Goal: Task Accomplishment & Management: Complete application form

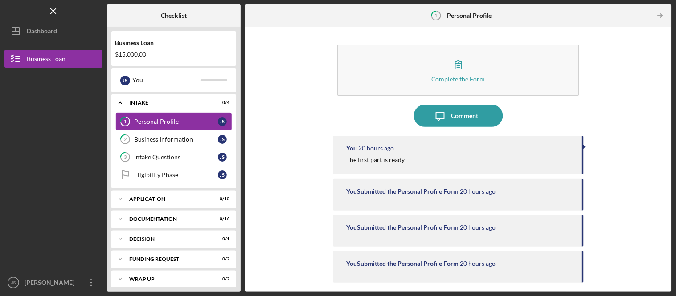
click at [150, 122] on div "Personal Profile" at bounding box center [176, 121] width 84 height 7
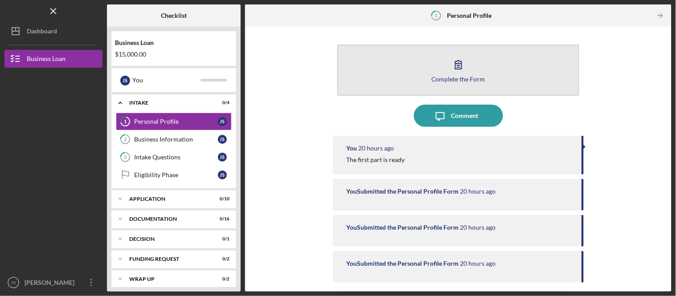
click at [443, 67] on button "Complete the Form Form" at bounding box center [457, 70] width 241 height 51
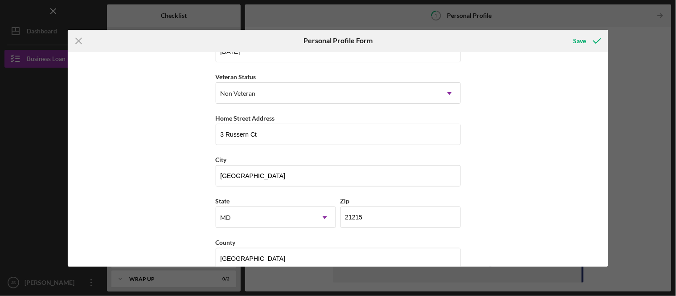
scroll to position [126, 0]
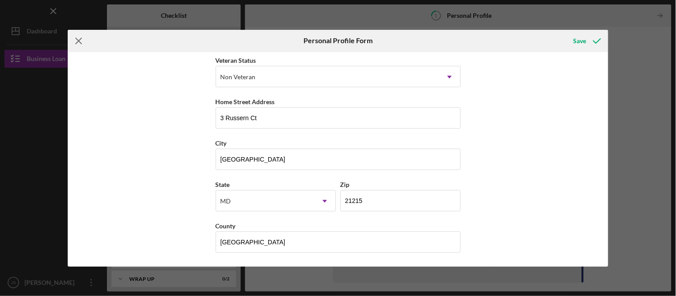
click at [78, 39] on line at bounding box center [79, 41] width 6 height 6
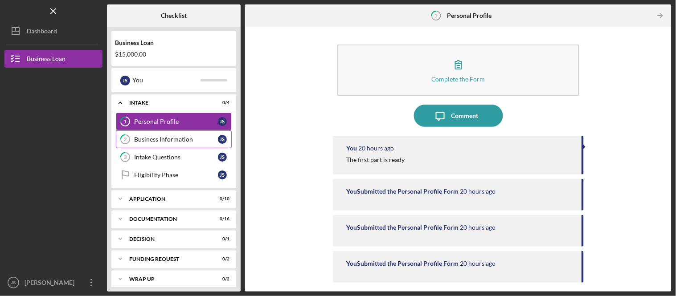
click at [145, 140] on div "Business Information" at bounding box center [176, 139] width 84 height 7
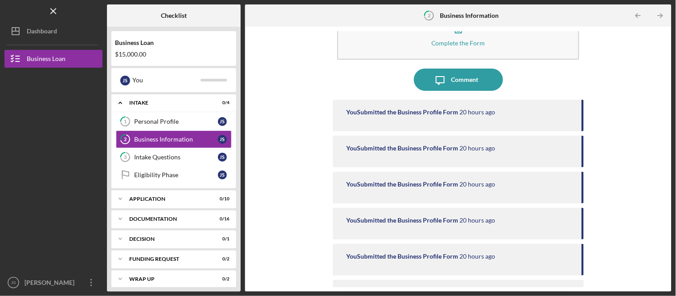
scroll to position [73, 0]
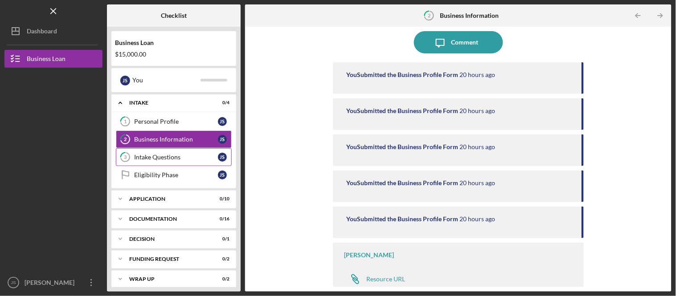
click at [157, 161] on div "Intake Questions" at bounding box center [176, 157] width 84 height 7
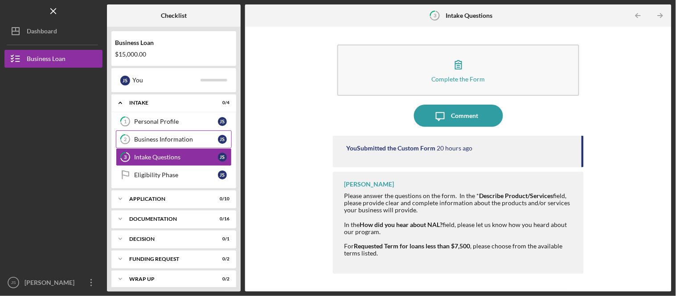
click at [169, 139] on div "Business Information" at bounding box center [176, 139] width 84 height 7
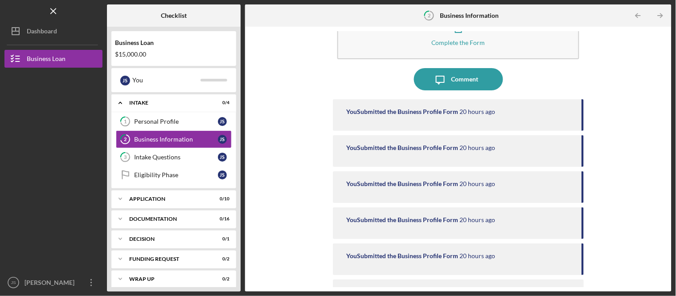
scroll to position [73, 0]
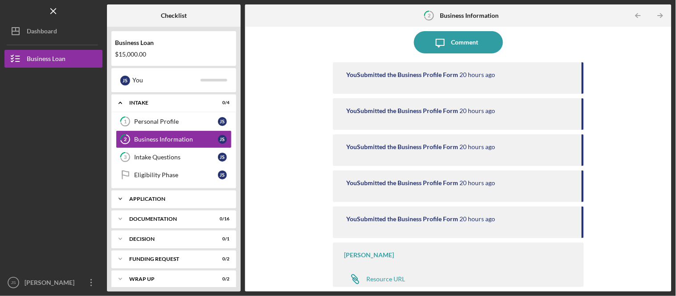
click at [123, 202] on icon "Icon/Expander" at bounding box center [120, 199] width 18 height 18
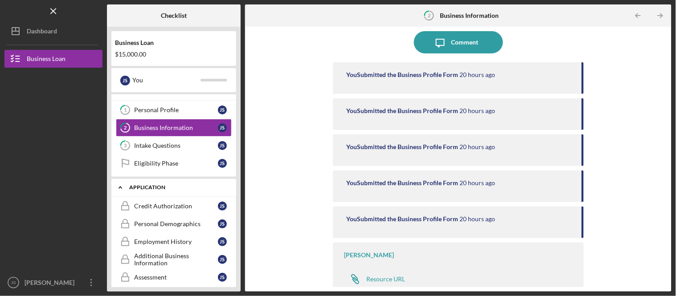
scroll to position [0, 0]
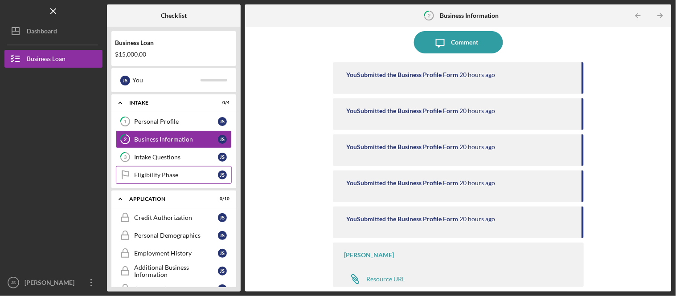
click at [156, 179] on div "Eligibility Phase" at bounding box center [176, 174] width 84 height 7
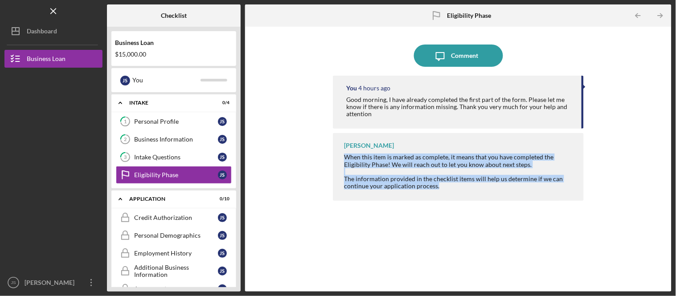
drag, startPoint x: 442, startPoint y: 189, endPoint x: 339, endPoint y: 156, distance: 107.6
click at [339, 156] on div "John Sinclair When this item is marked as complete, it means that you have comp…" at bounding box center [458, 167] width 250 height 68
click at [282, 193] on div "Icon/Message Comment You 4 hours ago Good morning, I have already completed the…" at bounding box center [457, 159] width 417 height 256
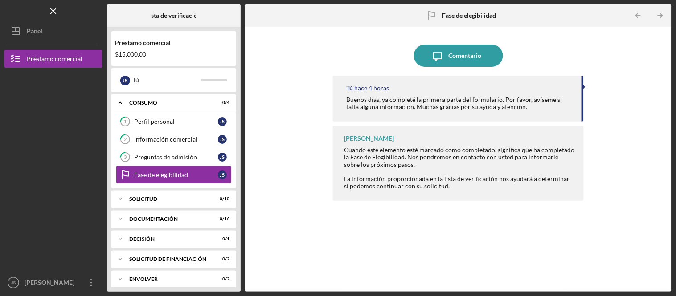
click at [403, 211] on div "Tú hace 4 horas Buenos días, ya completé la primera parte del formulario. Por f…" at bounding box center [458, 177] width 250 height 203
click at [458, 12] on font "Fase de elegibilidad" at bounding box center [469, 16] width 54 height 8
click at [164, 165] on link "3 Preguntas de admisión J S" at bounding box center [174, 157] width 116 height 18
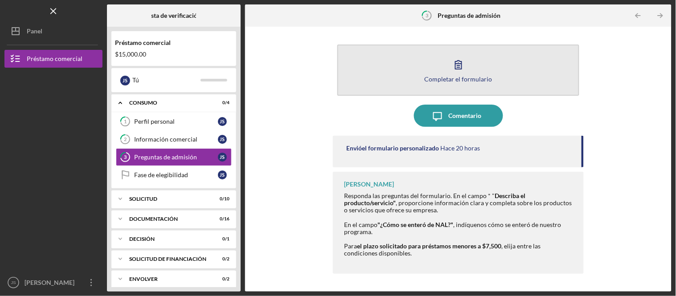
click at [399, 62] on button "Completar el formulario Forma" at bounding box center [457, 70] width 241 height 51
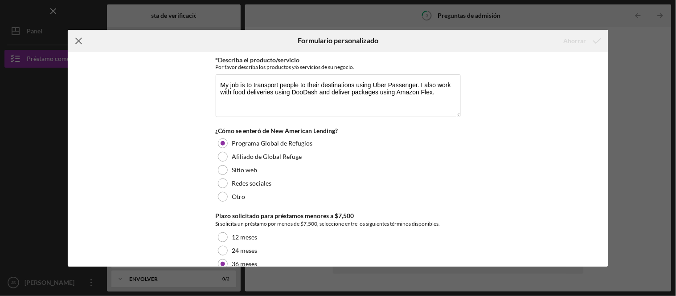
click at [82, 41] on icon "Icon/Menu Close" at bounding box center [79, 41] width 22 height 22
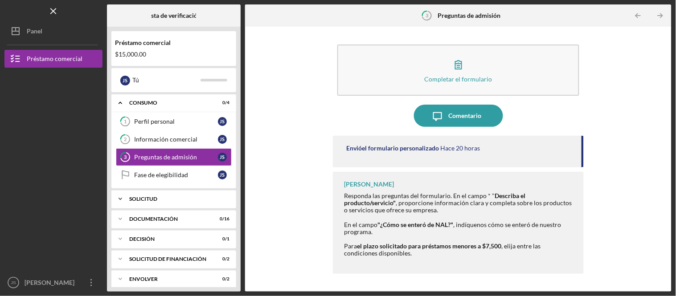
scroll to position [8, 0]
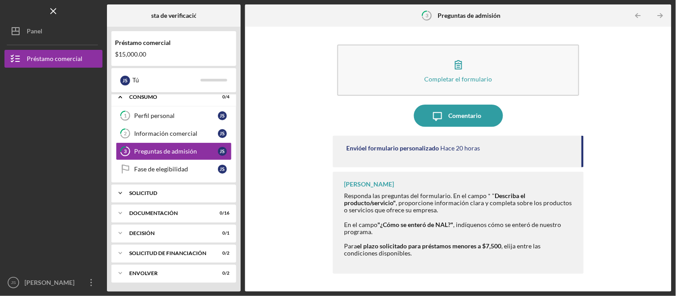
click at [119, 192] on icon "Icon/Expander" at bounding box center [120, 193] width 18 height 18
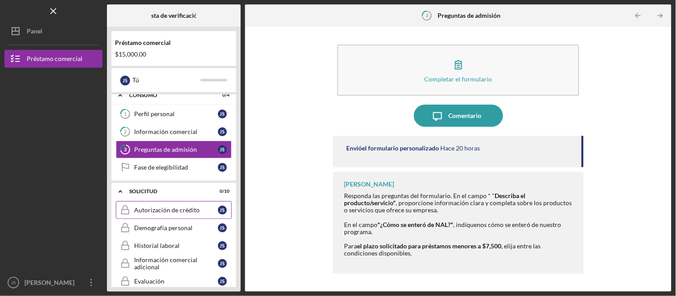
click at [143, 214] on div "Autorización de crédito" at bounding box center [176, 210] width 84 height 7
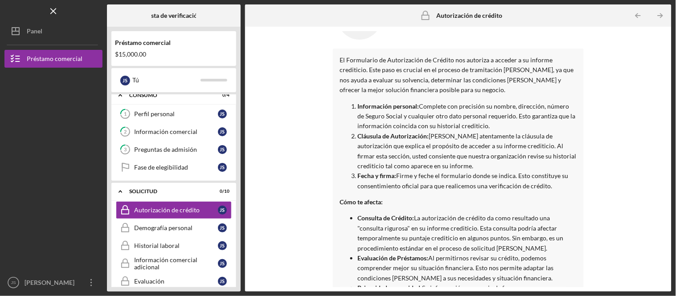
scroll to position [88, 0]
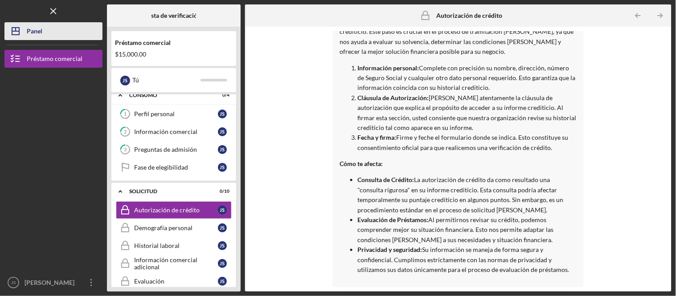
click at [45, 38] on button "Icon/Dashboard Panel" at bounding box center [53, 31] width 98 height 18
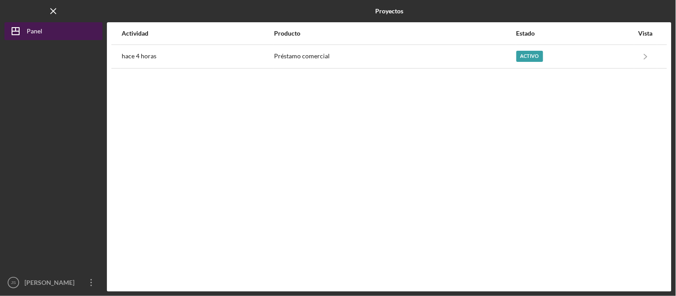
click at [59, 32] on button "Icon/Dashboard Panel" at bounding box center [53, 31] width 98 height 18
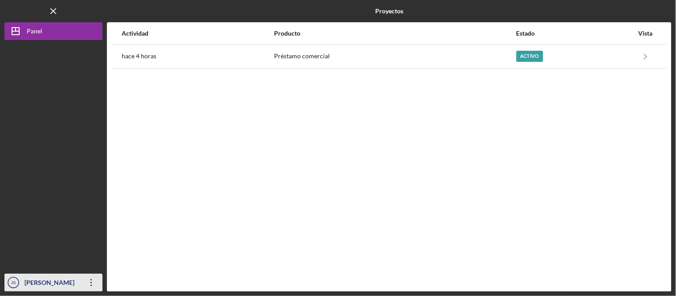
click at [44, 287] on div "[PERSON_NAME]" at bounding box center [51, 284] width 58 height 20
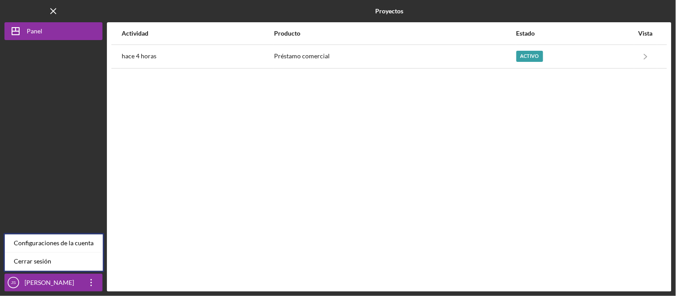
click at [67, 155] on div at bounding box center [53, 157] width 98 height 234
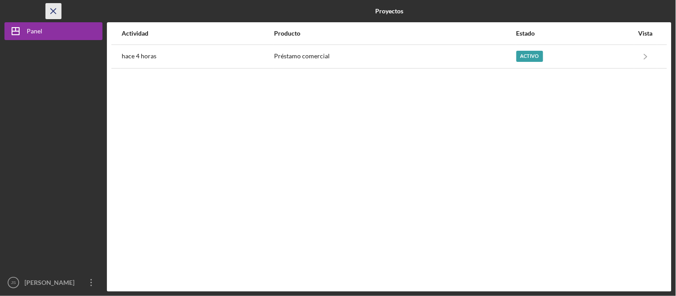
click at [49, 14] on icon "Icon/Menu Close" at bounding box center [54, 11] width 20 height 20
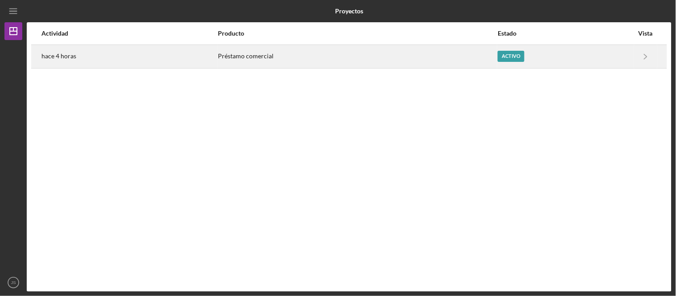
click at [202, 61] on div "hace 4 horas" at bounding box center [129, 56] width 176 height 22
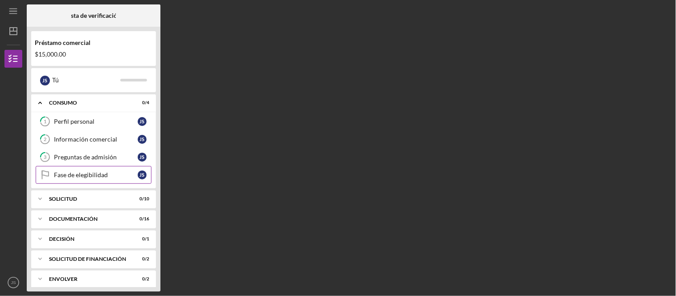
click at [98, 179] on font "Fase de elegibilidad" at bounding box center [81, 175] width 54 height 8
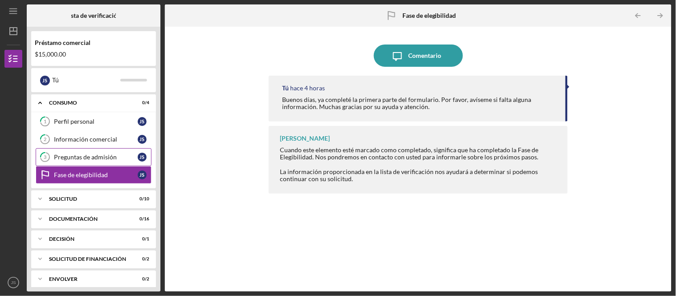
click at [107, 161] on div "Preguntas de admisión" at bounding box center [96, 157] width 84 height 7
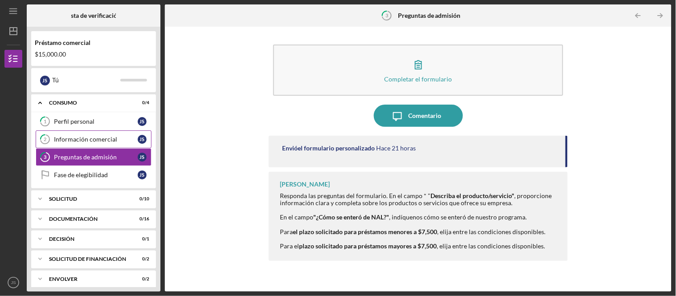
click at [106, 148] on link "2 Información comercial J S" at bounding box center [94, 140] width 116 height 18
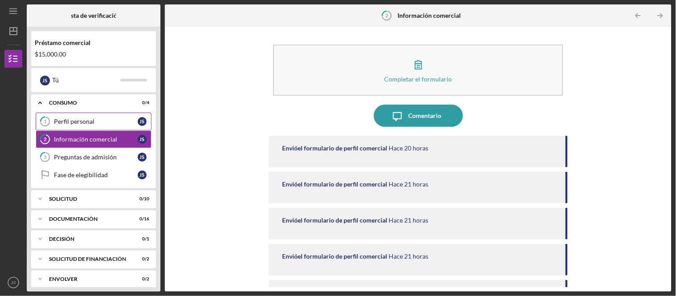
click at [101, 125] on div "Perfil personal" at bounding box center [96, 121] width 84 height 7
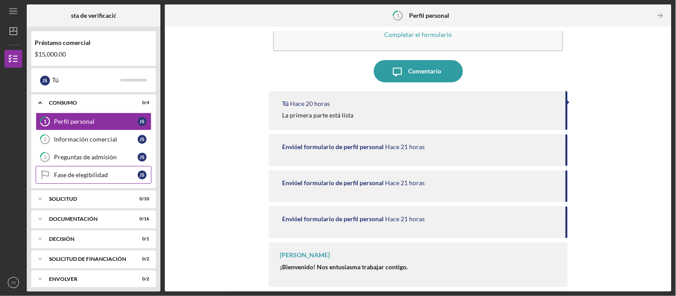
click at [93, 176] on font "Fase de elegibilidad" at bounding box center [81, 175] width 54 height 8
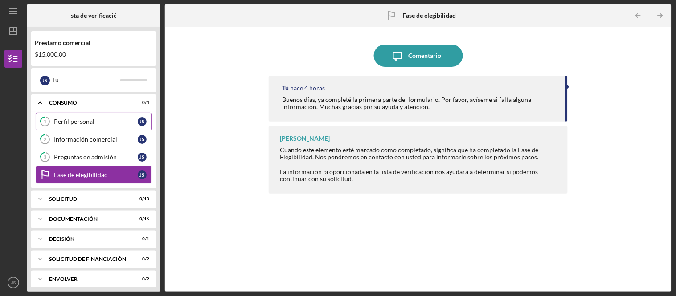
click at [74, 117] on link "1 Perfil personal J S" at bounding box center [94, 122] width 116 height 18
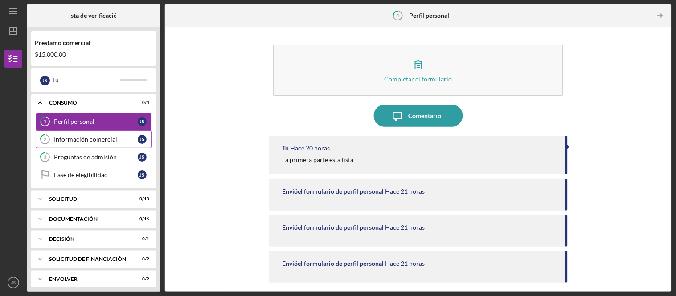
click at [82, 139] on font "Información comercial" at bounding box center [85, 139] width 63 height 8
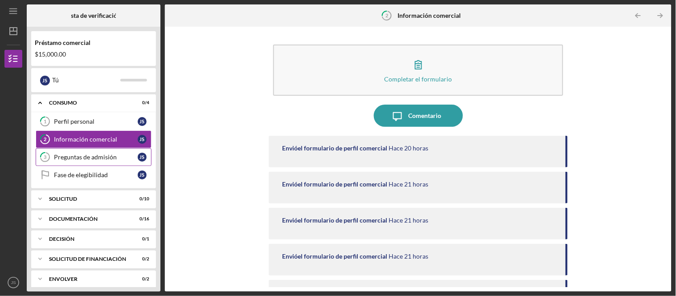
click at [81, 165] on link "3 Preguntas de admisión J S" at bounding box center [94, 157] width 116 height 18
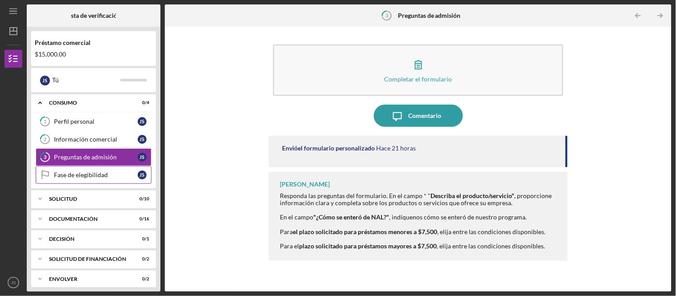
click at [76, 177] on font "Fase de elegibilidad" at bounding box center [81, 175] width 54 height 8
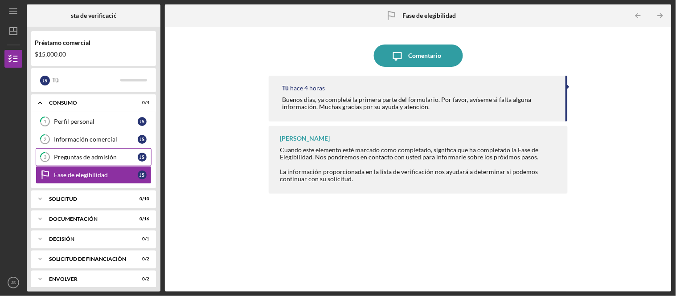
click at [98, 155] on link "3 Preguntas de admisión J S" at bounding box center [94, 157] width 116 height 18
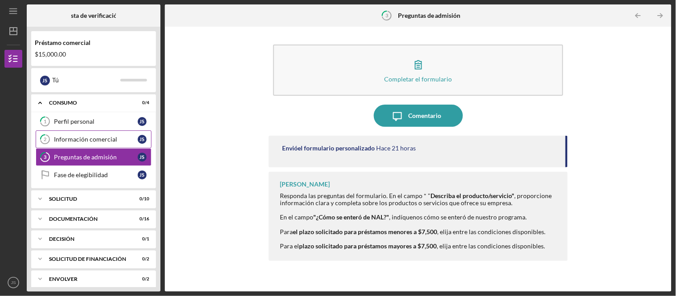
click at [98, 143] on font "Información comercial" at bounding box center [85, 139] width 63 height 8
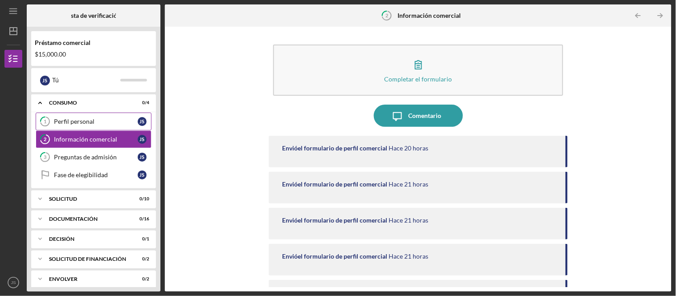
click at [102, 125] on div "Perfil personal" at bounding box center [96, 121] width 84 height 7
